Goal: Find contact information: Find contact information

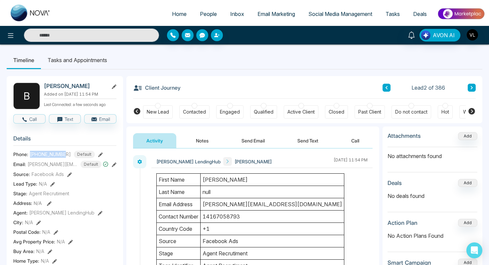
drag, startPoint x: 66, startPoint y: 153, endPoint x: 31, endPoint y: 155, distance: 35.0
click at [31, 155] on div "[PHONE_NUMBER] Default" at bounding box center [62, 154] width 65 height 7
copy span "[PHONE_NUMBER]"
click at [205, 16] on span "People" at bounding box center [208, 14] width 17 height 7
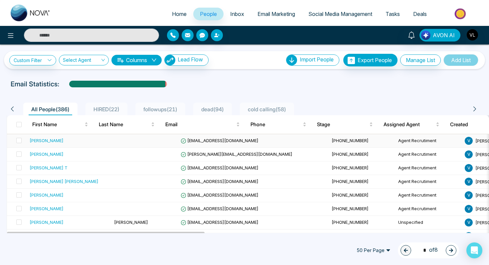
click at [87, 138] on div "[PERSON_NAME]" at bounding box center [69, 140] width 79 height 7
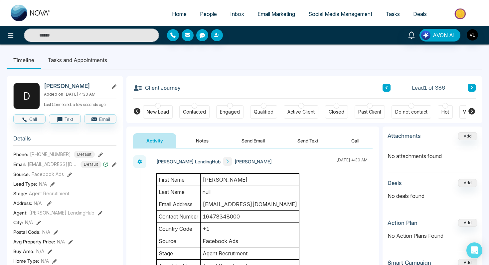
click at [73, 87] on h2 "[PERSON_NAME]" at bounding box center [75, 86] width 62 height 7
copy h2 "[PERSON_NAME]"
click at [208, 12] on span "People" at bounding box center [208, 14] width 17 height 7
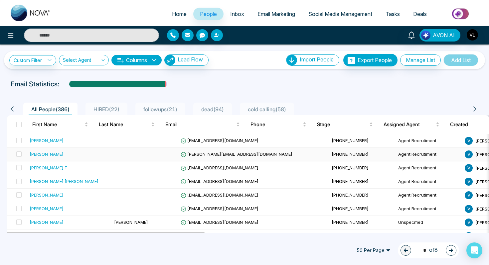
click at [79, 149] on td "[PERSON_NAME]" at bounding box center [69, 155] width 84 height 14
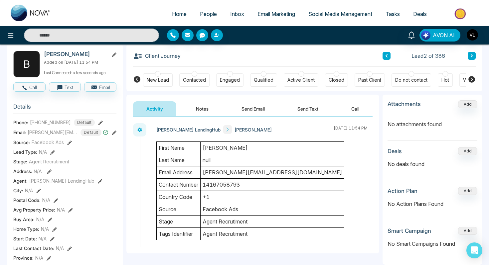
scroll to position [20, 0]
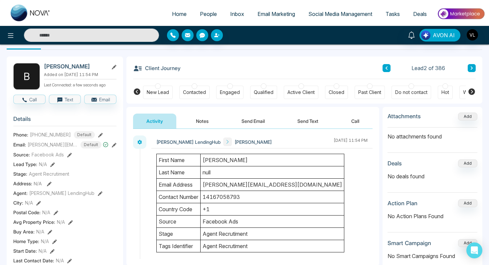
click at [64, 42] on div "AVON AI" at bounding box center [244, 35] width 489 height 19
type input "*"
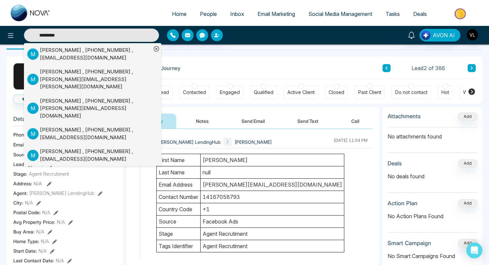
type input "********"
click at [43, 59] on div "[PERSON_NAME] , [PHONE_NUMBER] , [EMAIL_ADDRESS][DOMAIN_NAME]" at bounding box center [95, 54] width 111 height 15
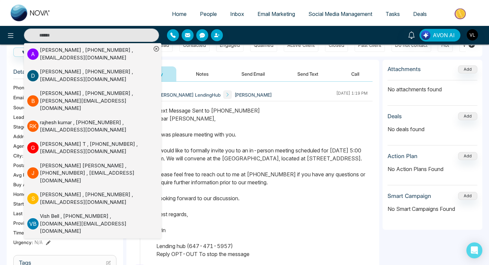
scroll to position [67, 0]
click at [228, 147] on div "Text Message Sent to [PHONE_NUMBER] Dear [PERSON_NAME], It was pleasure meeting…" at bounding box center [261, 182] width 211 height 152
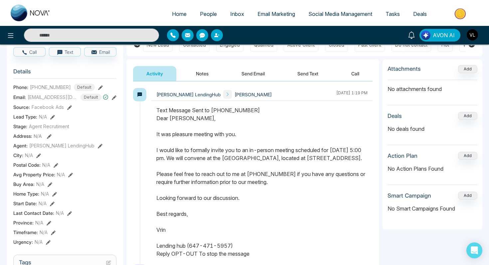
click at [162, 121] on div "Text Message Sent to [PHONE_NUMBER] Dear [PERSON_NAME], It was pleasure meeting…" at bounding box center [261, 182] width 211 height 152
drag, startPoint x: 157, startPoint y: 119, endPoint x: 238, endPoint y: 251, distance: 154.8
click at [238, 251] on div "Text Message Sent to [PHONE_NUMBER] Dear [PERSON_NAME], It was pleasure meeting…" at bounding box center [261, 182] width 211 height 152
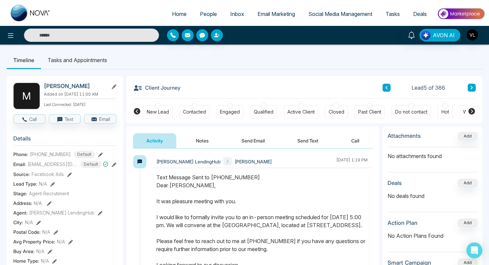
click at [205, 15] on span "People" at bounding box center [208, 14] width 17 height 7
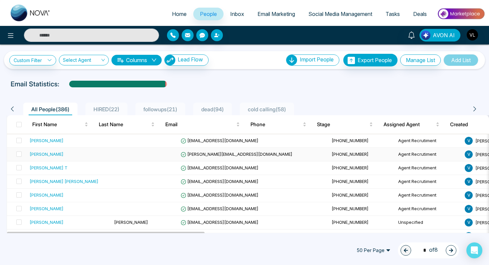
click at [68, 158] on div "[PERSON_NAME]" at bounding box center [69, 154] width 79 height 7
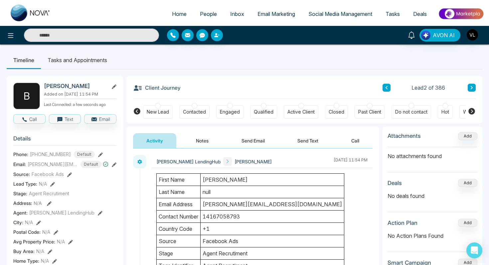
click at [253, 139] on button "Send Email" at bounding box center [253, 140] width 50 height 15
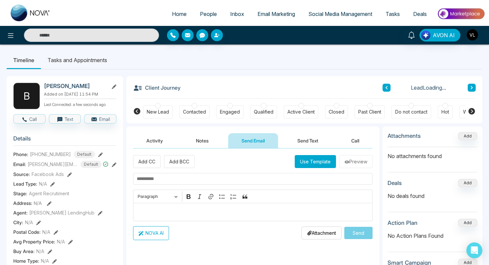
click at [179, 212] on p "Editor editing area: main" at bounding box center [253, 212] width 232 height 8
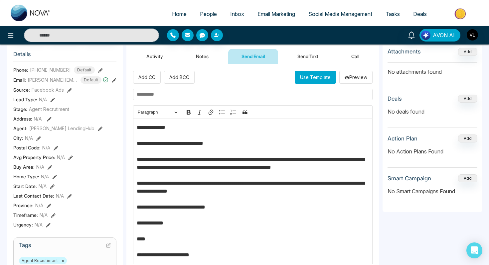
scroll to position [30, 0]
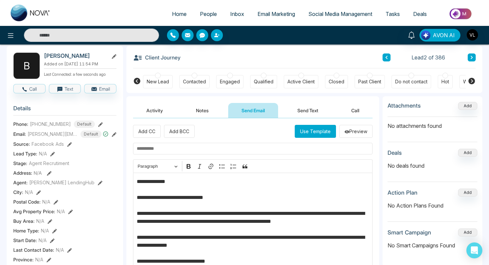
click at [54, 55] on h2 "[PERSON_NAME]" at bounding box center [75, 56] width 62 height 7
copy h2 "[PERSON_NAME]"
click at [167, 181] on p "**********" at bounding box center [253, 246] width 232 height 136
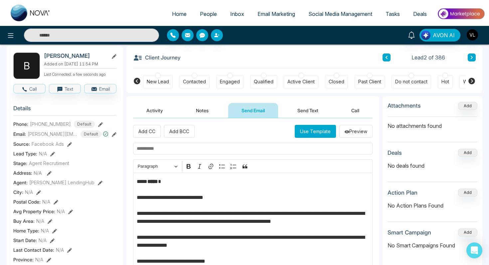
click at [166, 180] on p "**********" at bounding box center [253, 246] width 232 height 136
click at [158, 180] on strong "*****" at bounding box center [152, 181] width 11 height 5
click at [187, 171] on button "Bold" at bounding box center [188, 167] width 10 height 10
click at [162, 151] on input "text" at bounding box center [252, 149] width 239 height 12
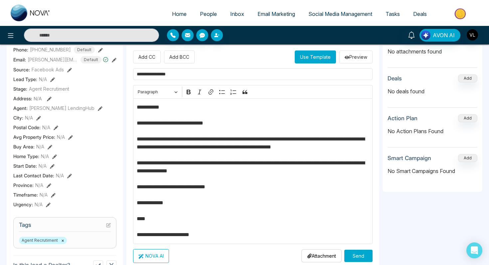
scroll to position [105, 0]
type input "**********"
